Goal: Task Accomplishment & Management: Manage account settings

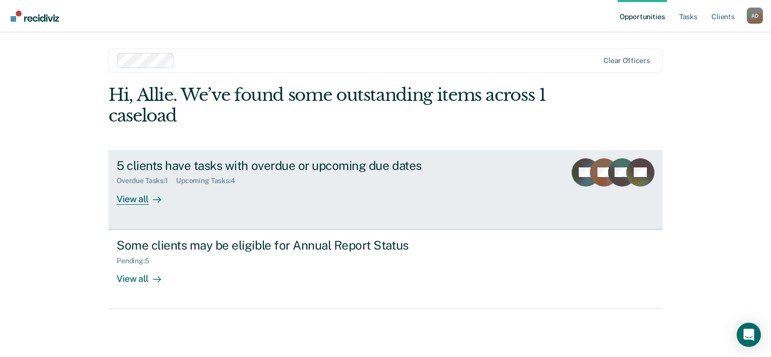
click at [297, 174] on div "Overdue Tasks : 1 Upcoming Tasks : 4" at bounding box center [294, 179] width 354 height 13
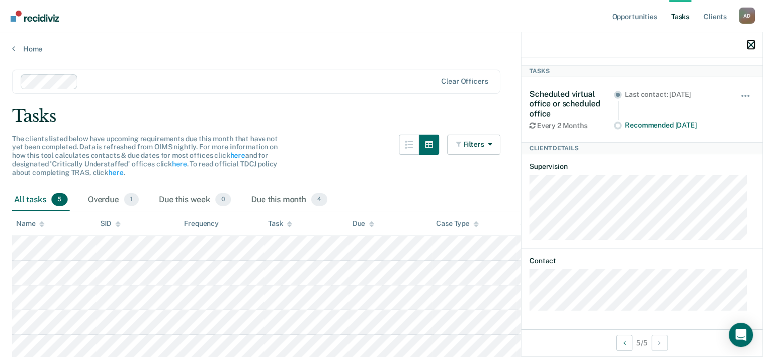
click at [749, 43] on icon "button" at bounding box center [751, 44] width 7 height 7
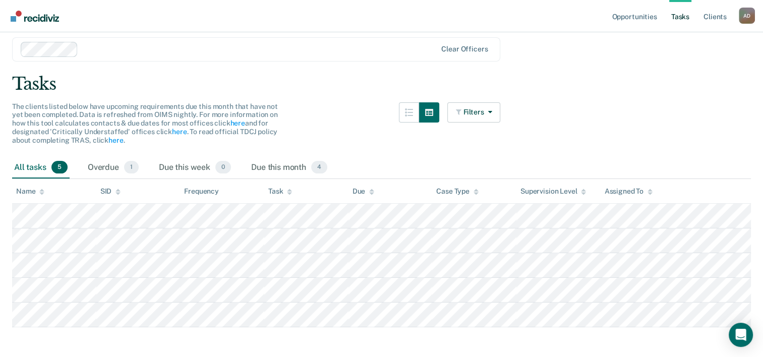
scroll to position [47, 0]
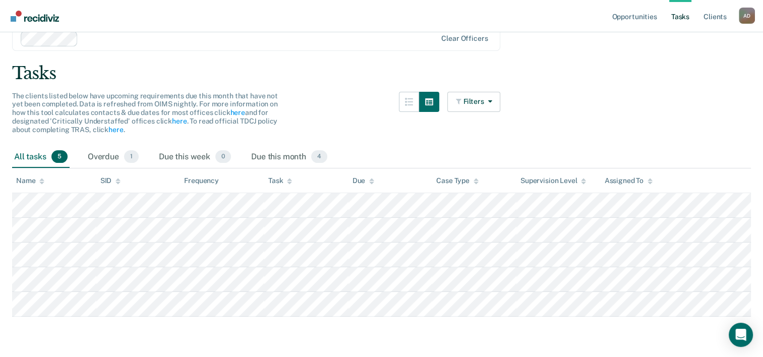
click at [339, 336] on main "Clear officers Tasks The clients listed below have upcoming requirements due th…" at bounding box center [381, 183] width 763 height 344
